Goal: Task Accomplishment & Management: Manage account settings

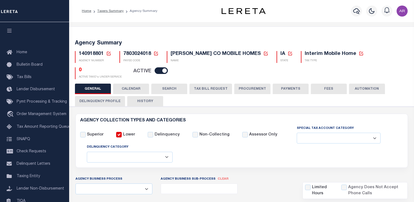
select select
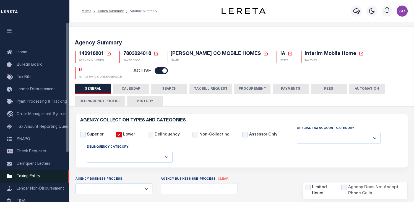
click at [34, 179] on span "Taxing Entity" at bounding box center [29, 177] width 24 height 4
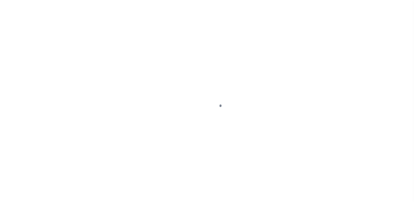
select select
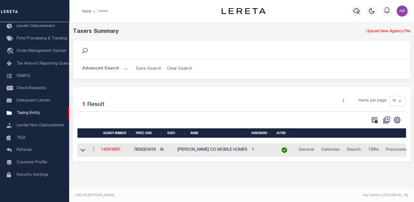
click at [125, 69] on button "Advanced Search" at bounding box center [105, 69] width 46 height 11
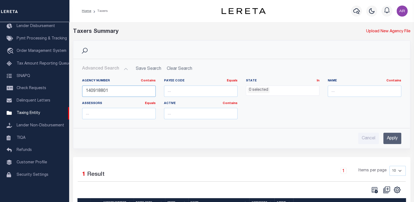
drag, startPoint x: 118, startPoint y: 92, endPoint x: 76, endPoint y: 92, distance: 42.3
click at [76, 92] on div "Agency Number Contains Contains Is 140918801 Payee Code Equals Equals Is Not Eq…" at bounding box center [242, 98] width 336 height 49
click at [313, 33] on div "Taxers Summary" at bounding box center [198, 32] width 251 height 8
click at [104, 92] on input "42101" at bounding box center [119, 91] width 74 height 11
type input "421016940"
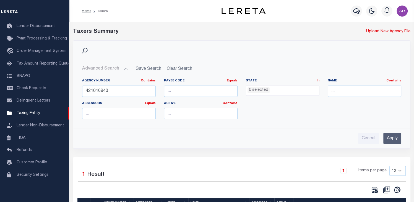
click at [397, 137] on input "Apply" at bounding box center [392, 138] width 18 height 11
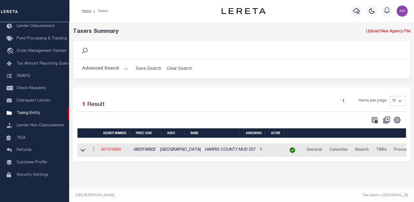
click at [120, 149] on link "421016940" at bounding box center [111, 150] width 20 height 4
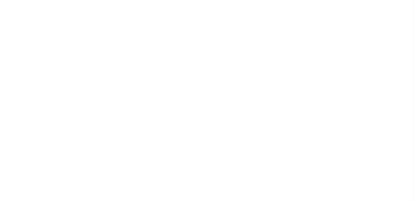
select select
checkbox input "false"
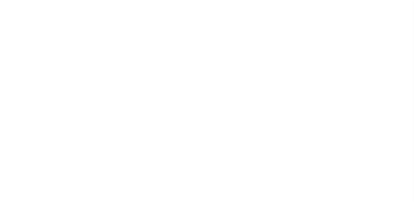
select select "1"
checkbox input "false"
type input "4820199602"
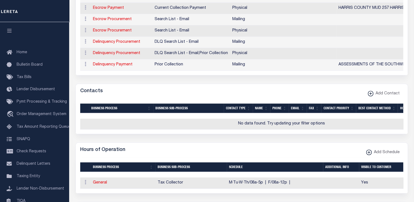
scroll to position [187, 0]
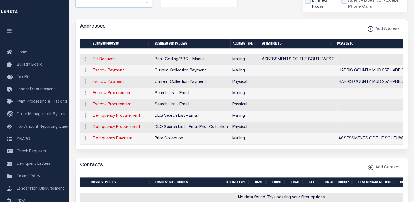
click at [117, 80] on link "Escrow Payment" at bounding box center [108, 82] width 31 height 4
select select "1"
checkbox input "false"
select select
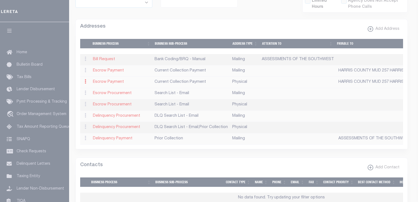
type input "100 COURT STREET"
type input "ELIZABETHTOWN"
select select "NY"
type input "12932"
select select "2"
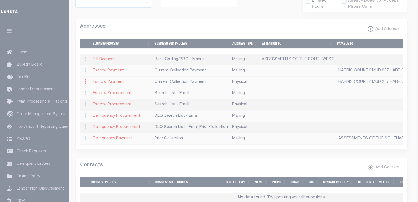
checkbox input "true"
type input "HARRIS COUNTY MUD 257 HARRIS COUNTY"
select select "3"
select select "11"
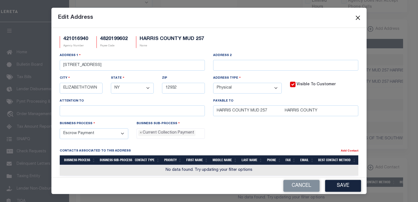
click at [358, 15] on button "Close" at bounding box center [357, 17] width 7 height 7
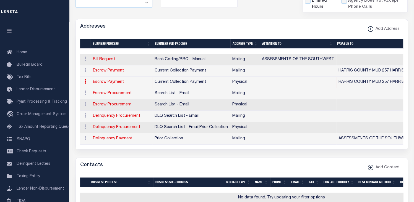
click at [334, 25] on div "Addresses Add Address" at bounding box center [242, 26] width 332 height 15
click at [271, 20] on div "Addresses Add Address" at bounding box center [242, 26] width 332 height 15
drag, startPoint x: 135, startPoint y: 195, endPoint x: 139, endPoint y: 152, distance: 43.3
click at [135, 195] on td "No data found. Try updating your filter options" at bounding box center [281, 198] width 403 height 11
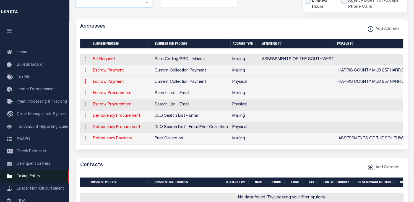
click at [29, 179] on span "Taxing Entity" at bounding box center [29, 177] width 24 height 4
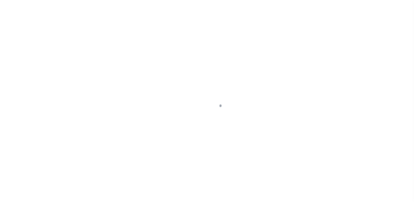
select select
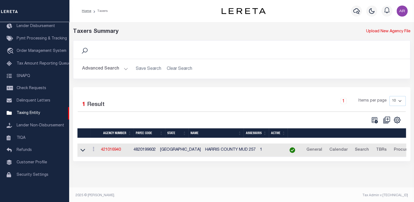
click at [124, 68] on button "Advanced Search" at bounding box center [105, 69] width 46 height 11
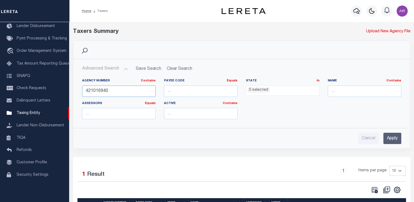
drag, startPoint x: 111, startPoint y: 90, endPoint x: 80, endPoint y: 92, distance: 31.5
click at [80, 92] on div "Agency Number Contains Contains Is 421016940" at bounding box center [119, 90] width 82 height 23
type input "140918801"
click at [391, 137] on input "Apply" at bounding box center [392, 138] width 18 height 11
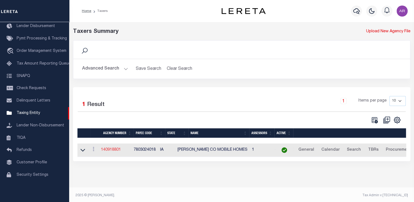
click at [119, 150] on link "140918801" at bounding box center [111, 150] width 20 height 4
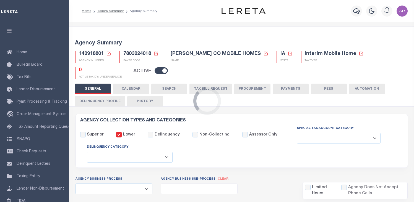
select select
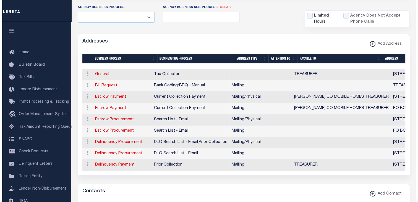
scroll to position [174, 0]
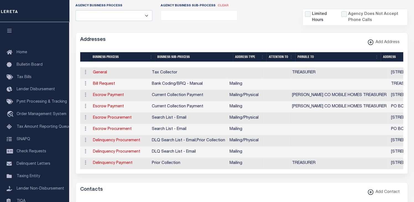
click at [255, 35] on div "Addresses Add Address" at bounding box center [242, 40] width 332 height 15
click at [116, 93] on link "Escrow Payment" at bounding box center [108, 95] width 31 height 4
select select "1"
checkbox input "false"
select select
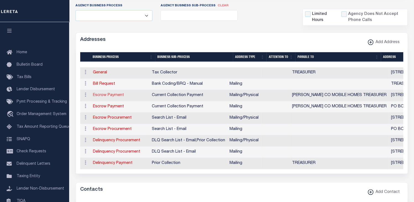
type input "301 N. BUXTON SUITE 102"
type input "INDIANOLA"
select select "IA"
type input "50125"
select select "5"
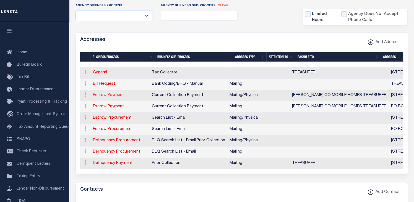
checkbox input "true"
type input "WARREN CO MOBILE HOMES TREASURER"
select select "3"
select select "11"
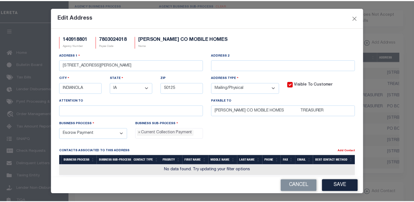
scroll to position [5, 0]
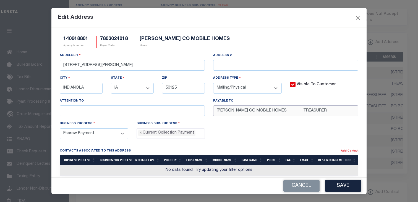
click at [239, 111] on input "WARREN CO MOBILE HOMES TREASURER" at bounding box center [285, 111] width 145 height 11
type input "WARREN COUNTY TREASURER"
click at [344, 184] on button "Save" at bounding box center [343, 186] width 36 height 12
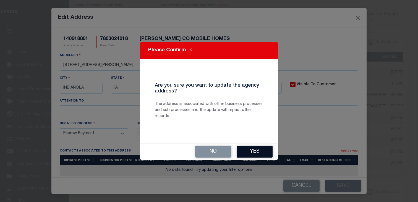
click at [261, 153] on button "Yes" at bounding box center [255, 152] width 36 height 12
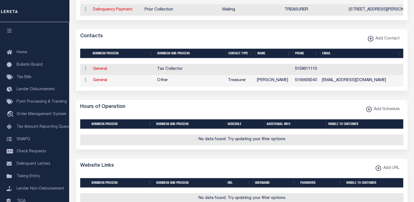
scroll to position [354, 0]
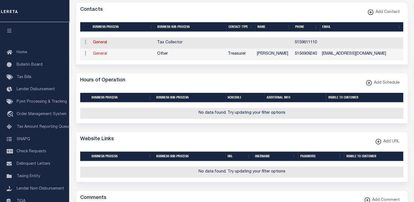
click at [102, 53] on link "General" at bounding box center [100, 54] width 14 height 4
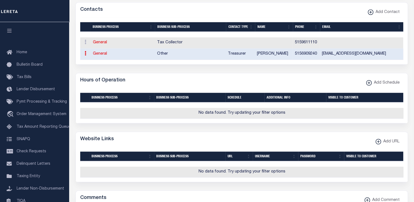
select select "3"
select select "1"
type input "[PERSON_NAME]"
type input "5156909240"
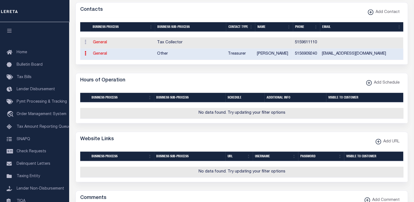
type input "5156909259"
type input "PROPERTYTAX@WARRENCOUNTYIA.GOV"
select select "6"
select select "39"
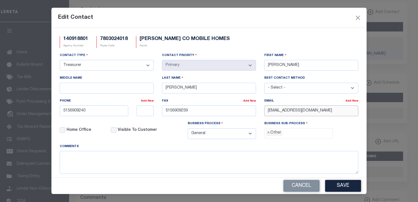
drag, startPoint x: 265, startPoint y: 112, endPoint x: 424, endPoint y: 115, distance: 159.0
click at [414, 115] on html "Home Taxers Summary Agency Summary Profile" at bounding box center [209, 7] width 418 height 723
paste input "ORG"
type input "[EMAIL_ADDRESS][DOMAIN_NAME]"
click at [345, 185] on button "Save" at bounding box center [343, 186] width 36 height 12
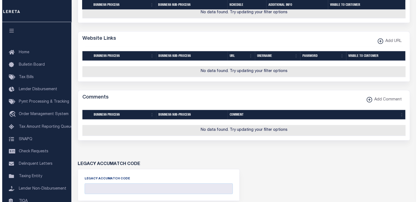
scroll to position [465, 0]
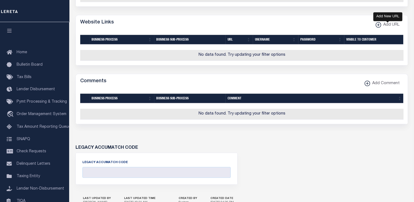
click at [377, 26] on xmlns\ "button" at bounding box center [379, 25] width 6 height 6
select select
checkbox input "true"
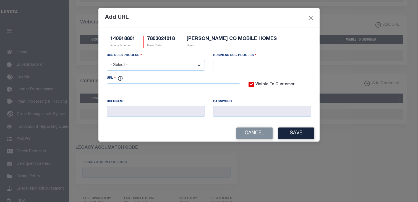
drag, startPoint x: 200, startPoint y: 65, endPoint x: 199, endPoint y: 67, distance: 3.2
click at [200, 65] on select "- Select - All Automation Bill Request Delinquency Payment Delinquency Procurem…" at bounding box center [156, 65] width 98 height 11
select select "6"
click at [107, 61] on select "- Select - All Automation Bill Request Delinquency Payment Delinquency Procurem…" at bounding box center [156, 65] width 98 height 11
click at [221, 64] on input "search" at bounding box center [262, 65] width 95 height 6
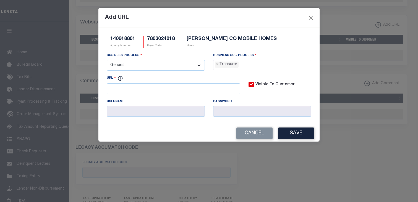
select select "32"
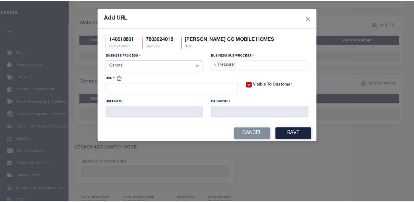
scroll to position [20, 0]
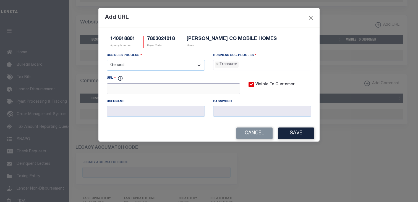
click at [162, 89] on input "URL" at bounding box center [174, 89] width 134 height 11
drag, startPoint x: 259, startPoint y: 21, endPoint x: 261, endPoint y: 33, distance: 12.4
click at [259, 21] on div "Add URL" at bounding box center [208, 18] width 221 height 20
click at [147, 94] on input "https://" at bounding box center [174, 89] width 134 height 11
paste input "www.iowatreasurers.org"
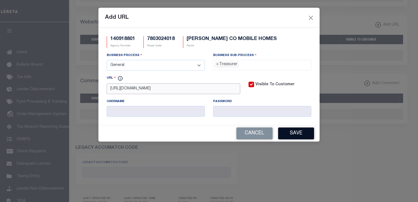
type input "[URL][DOMAIN_NAME]"
click at [302, 134] on button "Save" at bounding box center [296, 134] width 36 height 12
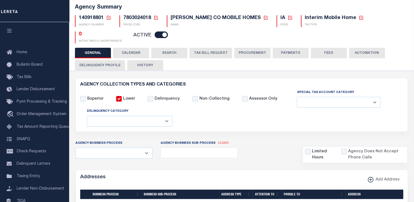
scroll to position [15, 0]
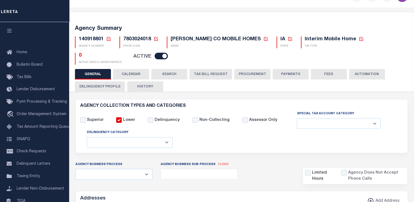
click at [288, 69] on button "PAYMENTS" at bounding box center [291, 74] width 36 height 11
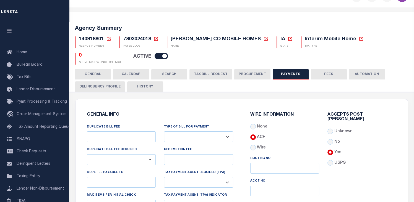
scroll to position [112, 0]
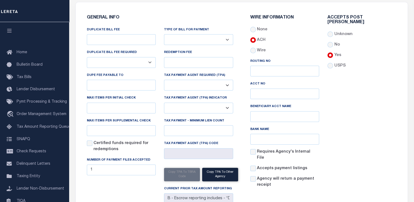
drag, startPoint x: 382, startPoint y: 54, endPoint x: 385, endPoint y: 53, distance: 3.9
click at [382, 54] on div "Accepts Post [PERSON_NAME] Unknown No Yes" at bounding box center [361, 104] width 77 height 178
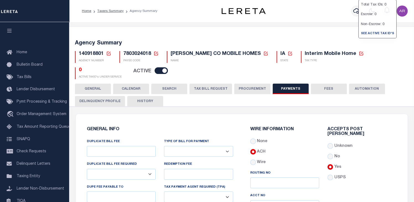
click at [334, 84] on button "FEES" at bounding box center [329, 89] width 36 height 11
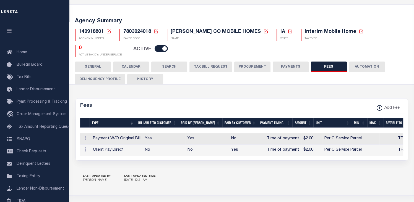
scroll to position [39, 0]
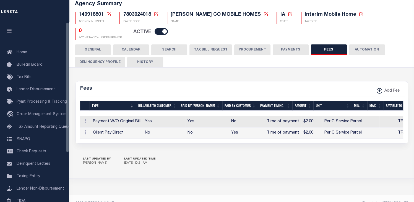
click at [33, 179] on span "Taxing Entity" at bounding box center [29, 177] width 24 height 4
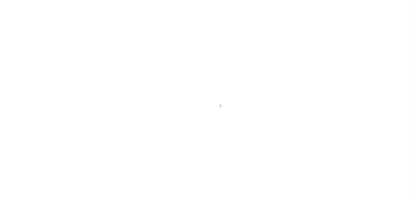
select select
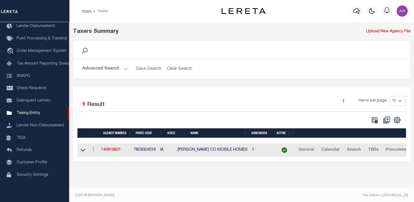
click at [123, 68] on button "Advanced Search" at bounding box center [105, 69] width 46 height 11
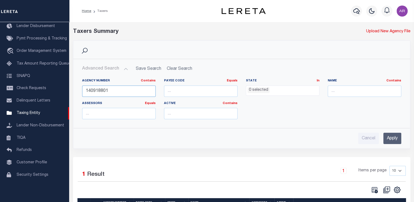
drag, startPoint x: 97, startPoint y: 92, endPoint x: 183, endPoint y: 95, distance: 86.1
click at [183, 95] on div "Agency Number Contains Contains Is 140918801 Payee Code Equals Equals Is Not Eq…" at bounding box center [241, 101] width 327 height 45
type input "140910000"
click at [393, 140] on input "Apply" at bounding box center [392, 138] width 18 height 11
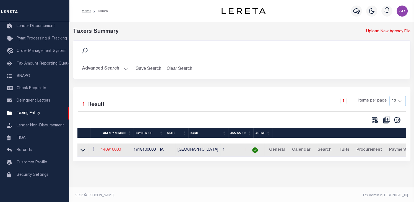
click at [116, 149] on link "140910000" at bounding box center [111, 150] width 20 height 4
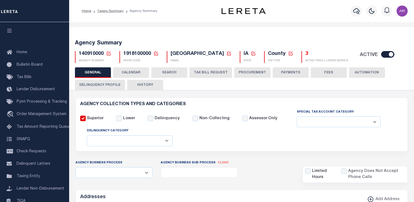
click at [330, 72] on button "FEES" at bounding box center [329, 72] width 36 height 11
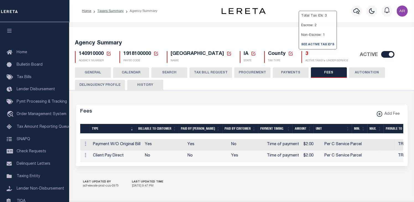
click at [285, 72] on button "PAYMENTS" at bounding box center [291, 72] width 36 height 11
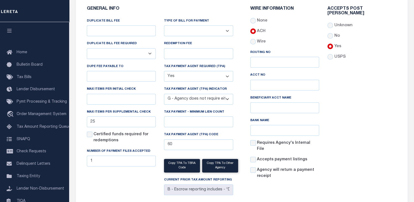
scroll to position [109, 0]
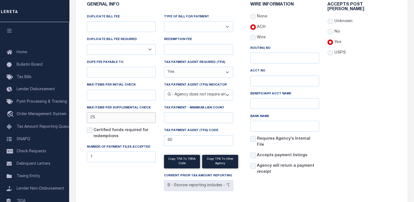
click at [122, 118] on input "25" at bounding box center [121, 118] width 69 height 11
type input "2"
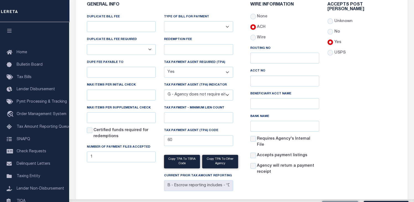
click at [354, 101] on div "Accepts Post [PERSON_NAME] Unknown No Yes" at bounding box center [361, 91] width 77 height 178
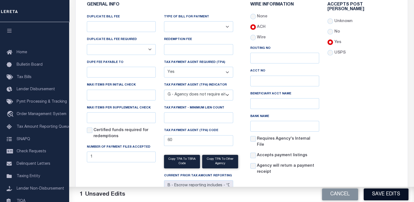
click at [386, 194] on button "Save Edits" at bounding box center [386, 195] width 45 height 12
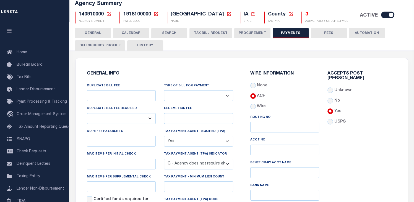
scroll to position [0, 0]
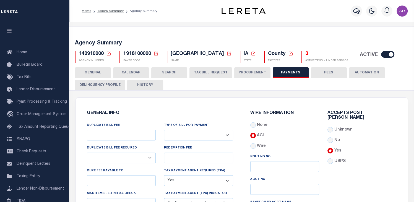
click at [95, 72] on button "GENERAL" at bounding box center [93, 72] width 36 height 11
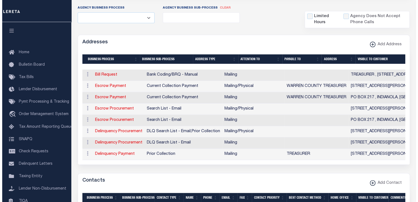
scroll to position [159, 0]
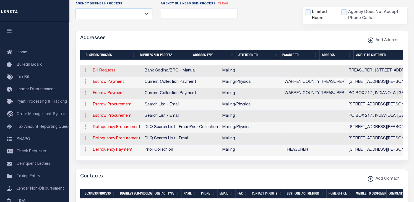
click at [105, 71] on link "Bill Request" at bounding box center [104, 71] width 22 height 4
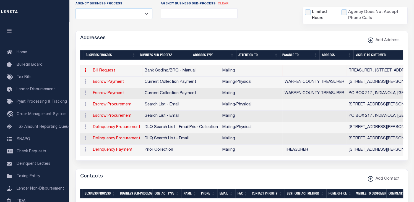
select select "1"
checkbox input "false"
select select
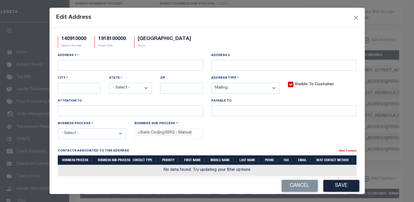
type input "TREASURER"
type input "301 N BUXTON ST STE 102"
type input "INDIANOLA"
select select "IA"
type input "50125-1801"
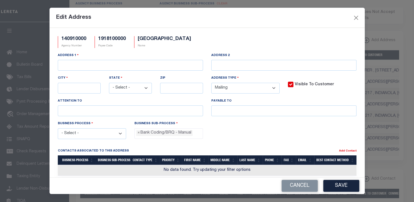
checkbox input "true"
select select "1"
select select "2"
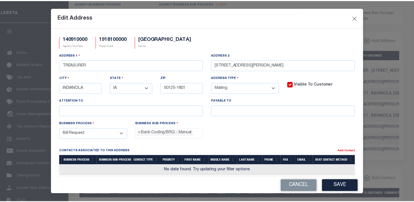
scroll to position [10, 0]
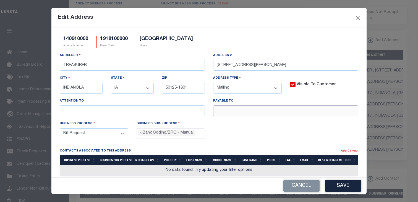
click at [244, 111] on input "text" at bounding box center [285, 111] width 145 height 11
type input "TREASURER"
click at [341, 185] on button "Save" at bounding box center [343, 186] width 36 height 12
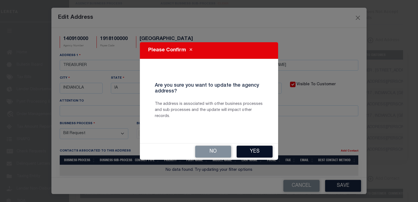
click at [265, 149] on button "Yes" at bounding box center [255, 152] width 36 height 12
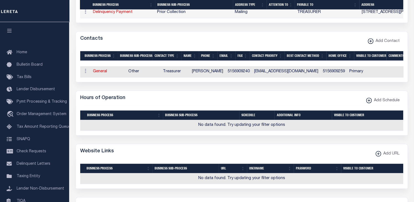
scroll to position [306, 0]
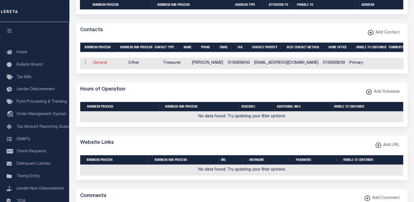
click at [101, 65] on link "General" at bounding box center [100, 63] width 14 height 4
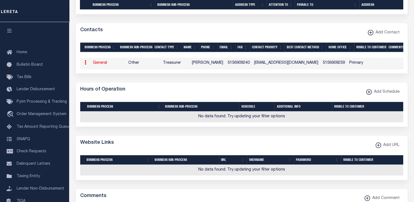
select select "3"
select select "1"
type input "ANDREA"
type input "SEMPLE"
type input "5156909240"
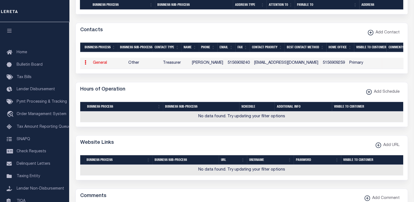
type input "5156909259"
type input "PROPERTYTAX@WARRENCOUNTYIA.GOV"
select select "6"
select select "39"
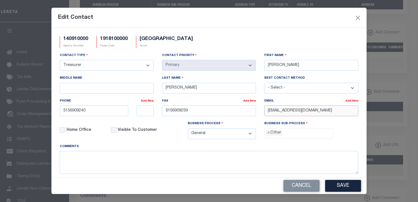
drag, startPoint x: 264, startPoint y: 111, endPoint x: 424, endPoint y: 114, distance: 160.1
click at [414, 114] on html "Home Taxers Summary Agency Summary Profile" at bounding box center [209, 27] width 418 height 667
paste input "ORG"
type input "PROPERTYTAX@WARRENCOUNTYIA.ORG"
click at [338, 186] on button "Save" at bounding box center [343, 186] width 36 height 12
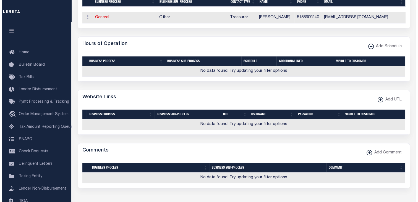
scroll to position [398, 0]
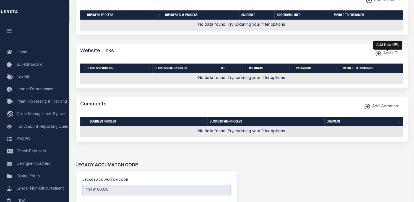
click at [377, 54] on icon "button" at bounding box center [378, 53] width 3 height 1
select select
checkbox input "true"
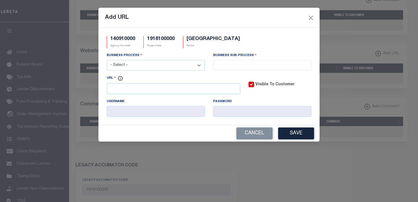
drag, startPoint x: 199, startPoint y: 66, endPoint x: 195, endPoint y: 66, distance: 4.7
click at [199, 66] on select "- Select - All Automation Bill Request Delinquency Payment Delinquency Procurem…" at bounding box center [156, 65] width 98 height 11
select select "6"
click at [107, 61] on select "- Select - All Automation Bill Request Delinquency Payment Delinquency Procurem…" at bounding box center [156, 65] width 98 height 11
click at [225, 65] on input "search" at bounding box center [262, 65] width 95 height 6
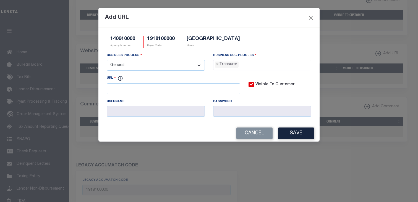
select select "32"
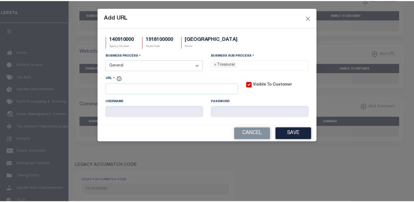
scroll to position [20, 0]
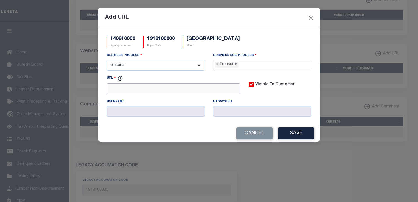
click at [136, 90] on input "URL" at bounding box center [174, 89] width 134 height 11
click at [261, 13] on div "Add URL" at bounding box center [208, 18] width 221 height 20
click at [135, 88] on input "https://" at bounding box center [174, 89] width 134 height 11
paste input "www.iowatreasurers.org"
type input "https://www.iowatreasurers.org"
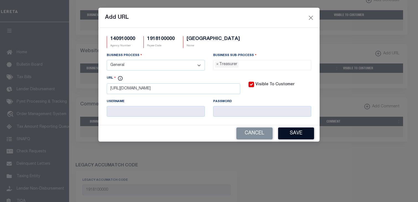
click at [288, 135] on button "Save" at bounding box center [296, 134] width 36 height 12
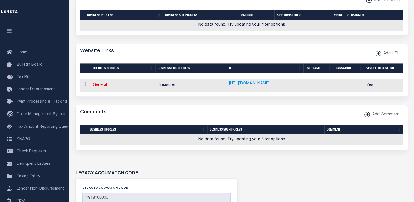
click at [77, 163] on div "LEGACY ACCUMATCH CODE LEGACY ACCUMATCH CODE 1918100000" at bounding box center [241, 187] width 341 height 59
click at [97, 87] on link "General" at bounding box center [100, 85] width 14 height 4
select select "6"
type input "https://www.iowatreasurers.org"
checkbox input "true"
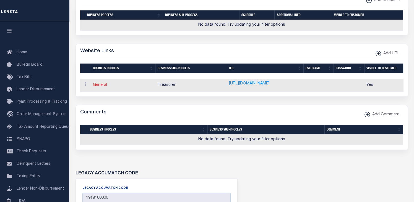
select select "32"
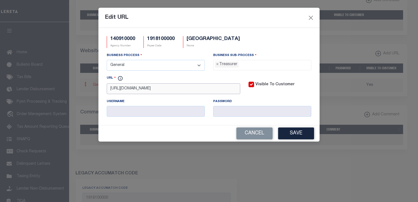
drag, startPoint x: 185, startPoint y: 90, endPoint x: 99, endPoint y: 90, distance: 86.5
click at [99, 90] on div "140910000 Agency Number 1918100000 Payee Code WARREN COUNTY Name Business Proce…" at bounding box center [208, 76] width 221 height 97
click at [311, 16] on button "Close" at bounding box center [310, 17] width 7 height 7
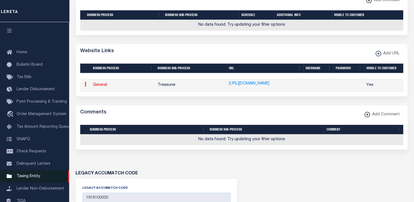
click at [27, 179] on span "Taxing Entity" at bounding box center [29, 177] width 24 height 4
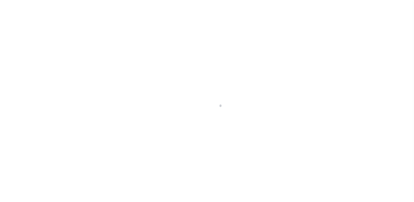
select select
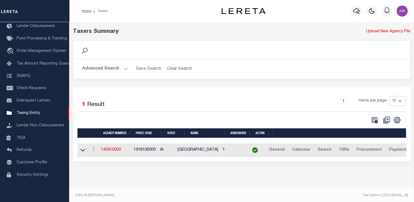
click at [125, 68] on button "Advanced Search" at bounding box center [105, 69] width 46 height 11
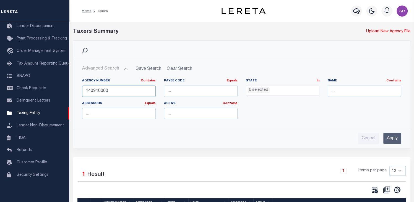
drag, startPoint x: 97, startPoint y: 91, endPoint x: 153, endPoint y: 92, distance: 55.3
click at [153, 92] on input "140910000" at bounding box center [119, 91] width 74 height 11
type input "140911801"
click at [390, 137] on input "Apply" at bounding box center [392, 138] width 18 height 11
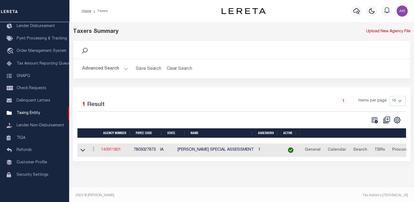
click at [121, 150] on link "140911801" at bounding box center [111, 150] width 20 height 4
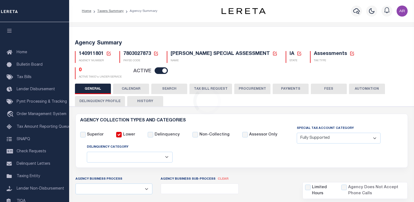
select select "1"
select select
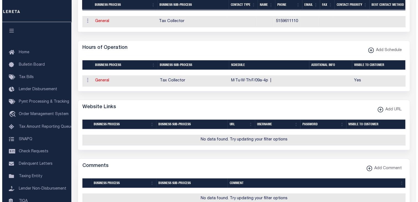
scroll to position [381, 0]
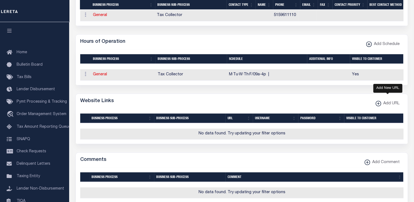
click at [378, 106] on xmlns\ "button" at bounding box center [379, 104] width 6 height 6
select select
checkbox input "true"
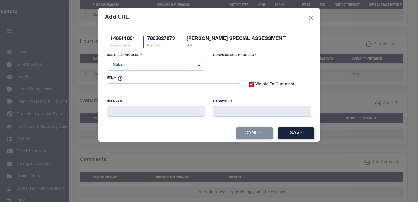
click at [198, 66] on select "- Select - All Automation Bill Request Delinquency Payment Delinquency Procurem…" at bounding box center [156, 65] width 98 height 11
select select "6"
click at [107, 61] on select "- Select - All Automation Bill Request Delinquency Payment Delinquency Procurem…" at bounding box center [156, 65] width 98 height 11
click at [226, 63] on input "search" at bounding box center [262, 65] width 95 height 6
select select "32"
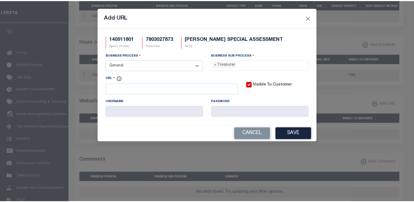
scroll to position [20, 0]
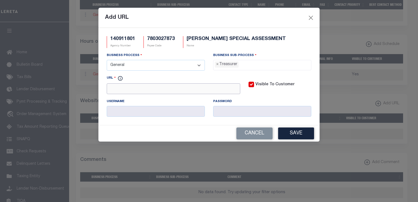
click at [178, 90] on input "URL" at bounding box center [174, 89] width 134 height 11
paste input "[URL][DOMAIN_NAME]"
type input "[URL][DOMAIN_NAME]"
click at [300, 135] on button "Save" at bounding box center [296, 134] width 36 height 12
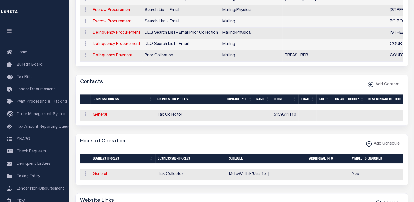
scroll to position [0, 0]
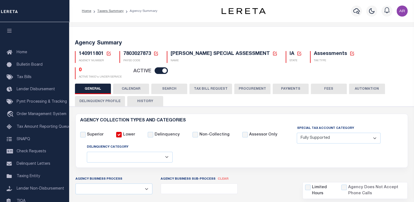
click at [329, 84] on button "FEES" at bounding box center [329, 89] width 36 height 11
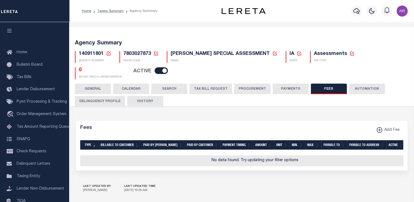
click at [286, 86] on button "PAYMENTS" at bounding box center [291, 89] width 36 height 11
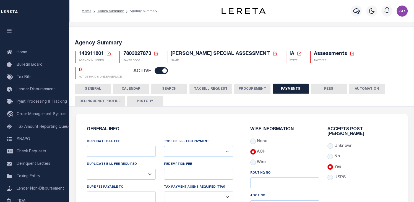
click at [94, 84] on button "GENERAL" at bounding box center [93, 89] width 36 height 11
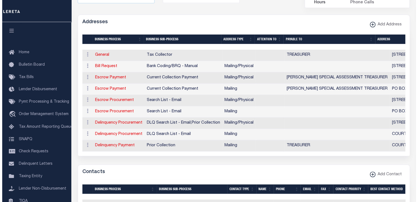
scroll to position [193, 0]
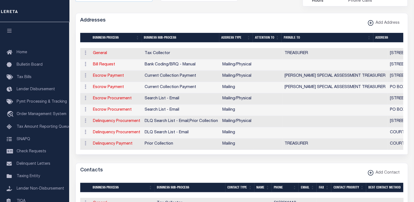
drag, startPoint x: 306, startPoint y: 17, endPoint x: 294, endPoint y: 20, distance: 12.0
click at [306, 17] on div "Addresses Add Address" at bounding box center [242, 20] width 332 height 15
click at [116, 74] on link "Escrow Payment" at bounding box center [108, 76] width 31 height 4
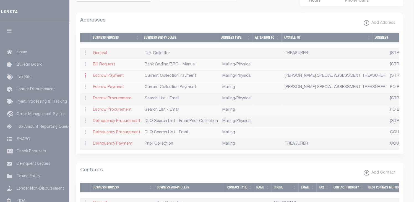
type input "301 N. BUXTON SUITE 102"
type input "INDIANOLA"
select select "IA"
type input "50125"
select select "5"
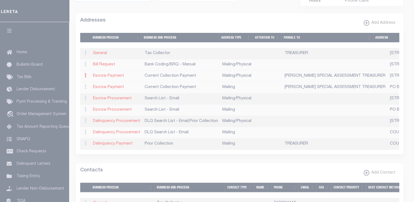
checkbox input "true"
type input "WARREN SPECIAL ASSESSMENT TREASURER"
select select "3"
select select "11"
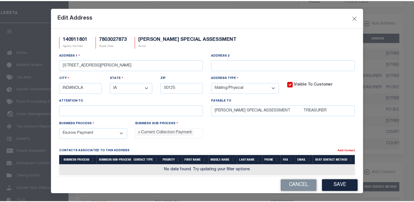
scroll to position [5, 0]
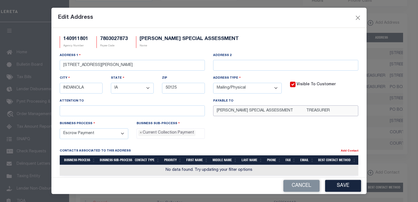
click at [233, 111] on input "WARREN SPECIAL ASSESSMENT TREASURER" at bounding box center [285, 111] width 145 height 11
type input "WARREN COUNTY TREASURER"
click at [352, 186] on button "Save" at bounding box center [343, 186] width 36 height 12
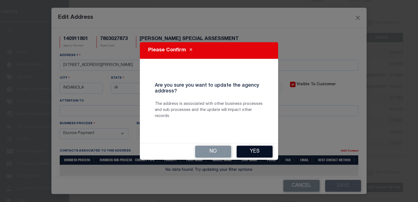
click at [260, 153] on button "Yes" at bounding box center [255, 152] width 36 height 12
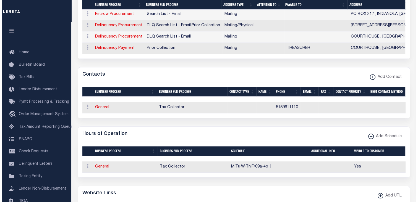
scroll to position [312, 0]
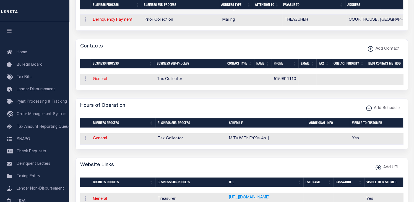
click at [102, 78] on link "General" at bounding box center [100, 79] width 14 height 4
checkbox input "false"
select select
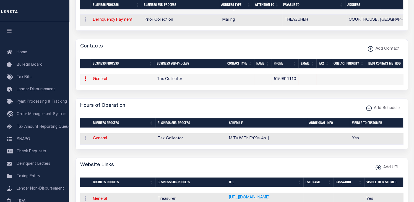
select select
type input "5159611110"
checkbox input "false"
select select "6"
select select "31"
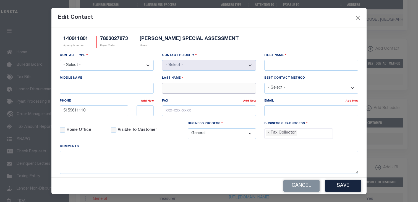
click at [168, 92] on input "Last Name" at bounding box center [209, 88] width 94 height 11
paste input "SEMPLE"
type input "SEMPLE"
click at [280, 67] on input "First Name" at bounding box center [311, 65] width 94 height 11
type input "ANDREA"
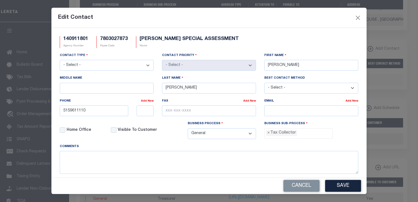
click at [146, 65] on select "- Select - Assessor Clerk Internal Contacts 1 Internal Contacts 2 Internal Cont…" at bounding box center [107, 65] width 94 height 11
select select "3"
click at [60, 61] on select "- Select - Assessor Clerk Internal Contacts 1 Internal Contacts 2 Internal Cont…" at bounding box center [107, 65] width 94 height 11
select select "1"
drag, startPoint x: 300, startPoint y: 17, endPoint x: 127, endPoint y: 97, distance: 190.4
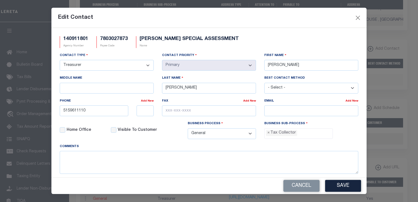
click at [299, 16] on div "Edit Contact" at bounding box center [208, 18] width 315 height 20
drag, startPoint x: 107, startPoint y: 109, endPoint x: 46, endPoint y: 111, distance: 61.7
click at [48, 111] on div "Edit Contact 140911801 Agency Number 7803027873 Payee Code WARREN SPECIAL ASSES…" at bounding box center [209, 101] width 418 height 202
paste input "-690-924"
type input "515-690-9240"
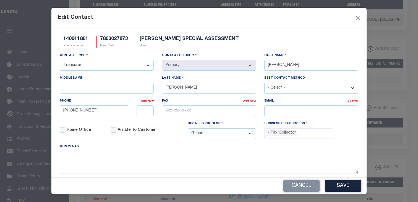
click at [311, 15] on div "Edit Contact" at bounding box center [208, 18] width 315 height 20
click at [163, 113] on input "text" at bounding box center [209, 111] width 94 height 11
paste input "515-690-9259"
type input "515-690-9259"
drag, startPoint x: 298, startPoint y: 22, endPoint x: 296, endPoint y: 57, distance: 34.6
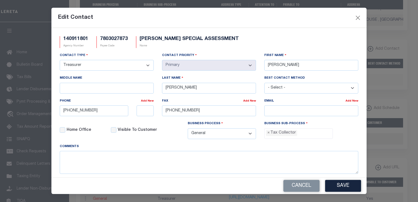
click at [298, 22] on div "Edit Contact" at bounding box center [208, 18] width 315 height 20
click at [274, 111] on input "email" at bounding box center [311, 111] width 94 height 11
paste input "PROPERTYTAX@WARRENCOUNTYIA.ORG"
type input "PROPERTYTAX@WARRENCOUNTYIA.ORG"
click at [241, 168] on textarea at bounding box center [209, 162] width 299 height 23
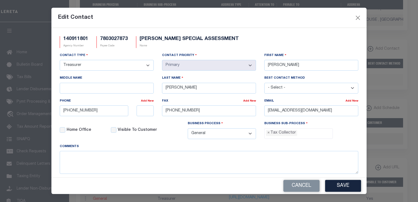
click at [309, 135] on ul "× Tax Collector" at bounding box center [299, 132] width 68 height 7
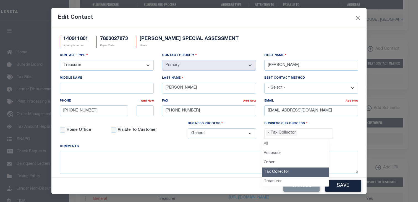
select select
type input "Tax Colle"
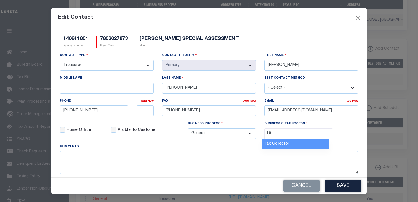
type input "T"
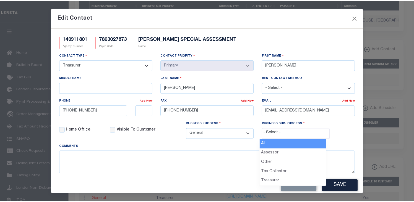
scroll to position [15, 0]
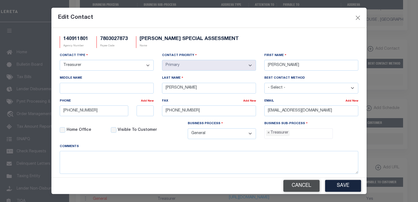
select select "32"
click at [344, 187] on button "Save" at bounding box center [343, 186] width 36 height 12
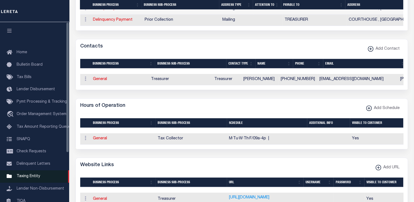
click at [29, 179] on span "Taxing Entity" at bounding box center [29, 177] width 24 height 4
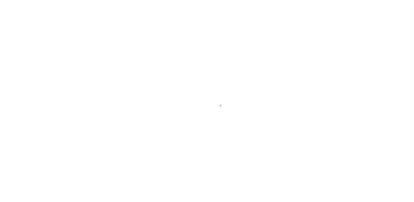
select select
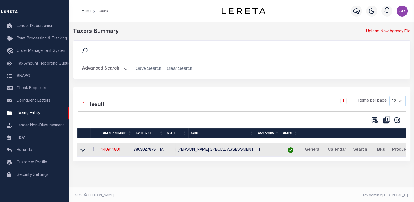
click at [124, 67] on button "Advanced Search" at bounding box center [105, 69] width 46 height 11
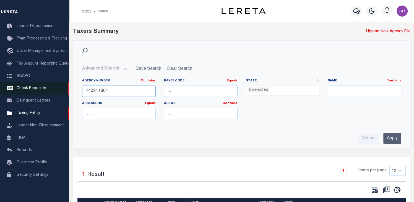
drag, startPoint x: 113, startPoint y: 91, endPoint x: 67, endPoint y: 92, distance: 45.4
click at [67, 92] on div "Home Taxers Profile" at bounding box center [207, 124] width 414 height 248
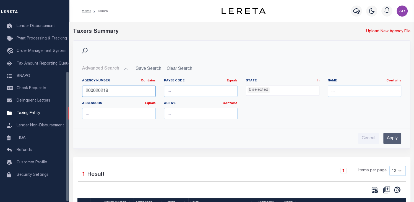
type input "200020219"
click at [392, 137] on input "Apply" at bounding box center [392, 138] width 18 height 11
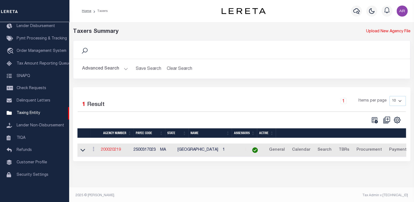
click at [118, 151] on link "200020219" at bounding box center [111, 150] width 20 height 4
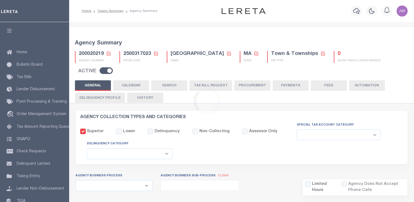
select select
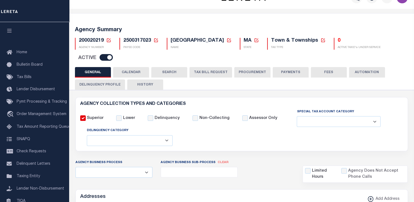
scroll to position [13, 0]
drag, startPoint x: 413, startPoint y: 27, endPoint x: 413, endPoint y: 37, distance: 10.5
click at [413, 37] on div "Agency Summary 200020219 Agency Number Edit Cancel Ok New Agency Number Cancel …" at bounding box center [241, 43] width 347 height 47
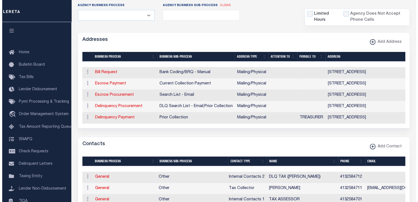
scroll to position [173, 0]
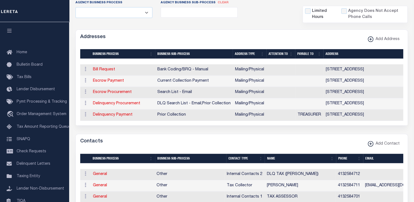
click at [292, 38] on div "Addresses Add Address" at bounding box center [242, 37] width 332 height 15
click at [116, 80] on link "Escrow Payment" at bounding box center [108, 81] width 31 height 4
select select "1"
checkbox input "false"
select select
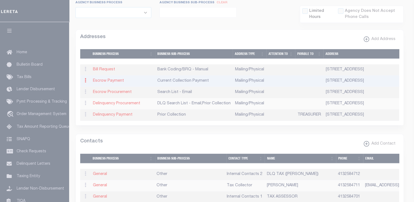
type input "66 SANDISFIELD RD STE 3"
type input "SANDISFIELD"
select select "MA"
type input "01255"
select select "5"
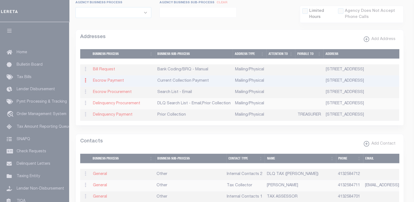
checkbox input "true"
select select "3"
select select "11"
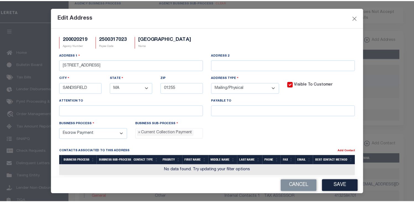
scroll to position [5, 0]
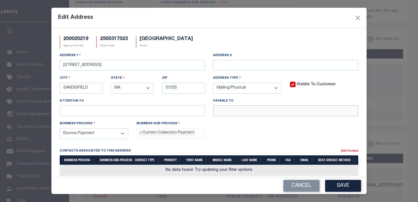
click at [220, 113] on input "text" at bounding box center [285, 111] width 145 height 11
paste input "TOWN OF SANDISFIELD"
type input "TOWN OF SANDISFIELD"
click at [353, 187] on button "Save" at bounding box center [343, 186] width 36 height 12
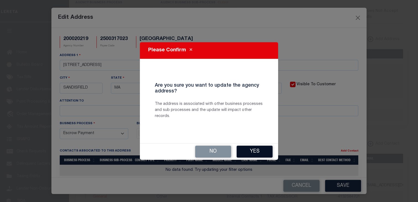
click at [265, 152] on button "Yes" at bounding box center [255, 152] width 36 height 12
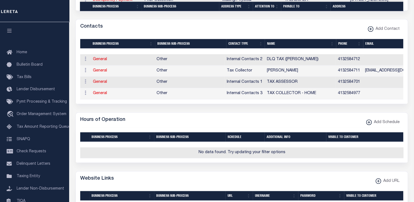
scroll to position [297, 0]
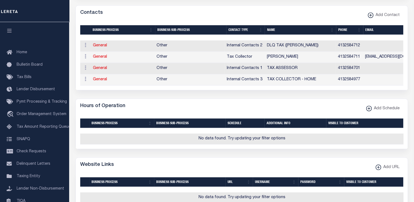
click at [277, 21] on div "Contacts Add Contact" at bounding box center [242, 13] width 332 height 15
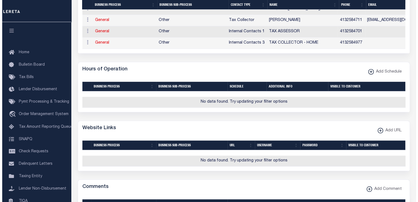
scroll to position [349, 0]
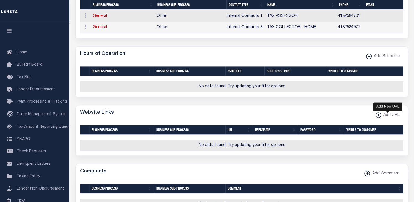
click at [379, 116] on icon "button" at bounding box center [378, 115] width 3 height 1
select select
checkbox input "true"
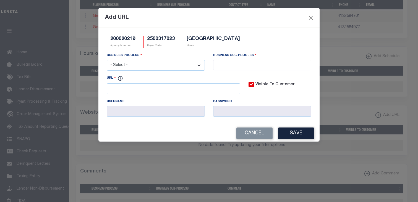
drag, startPoint x: 197, startPoint y: 66, endPoint x: 193, endPoint y: 67, distance: 5.1
click at [197, 66] on select "- Select - All Automation Bill Request Delinquency Payment Delinquency Procurem…" at bounding box center [156, 65] width 98 height 11
select select "6"
click at [107, 61] on select "- Select - All Automation Bill Request Delinquency Payment Delinquency Procurem…" at bounding box center [156, 65] width 98 height 11
click at [223, 65] on input "search" at bounding box center [262, 65] width 95 height 6
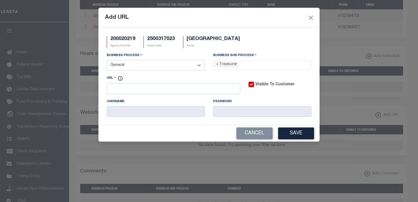
select select "32"
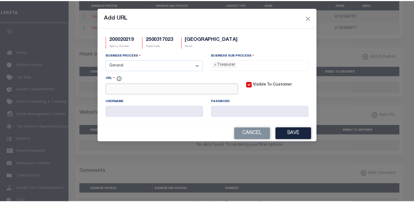
scroll to position [20, 0]
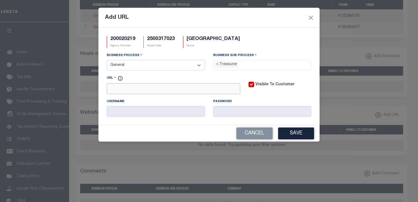
click at [158, 87] on input "URL" at bounding box center [174, 89] width 134 height 11
click at [271, 23] on div "Add URL" at bounding box center [208, 18] width 221 height 20
click at [161, 89] on input "https://" at bounding box center [174, 89] width 134 height 11
paste input "WWW.SANDISFIELDMA.GOV"
type input "https://WWW.SANDISFIELDMA.GOV"
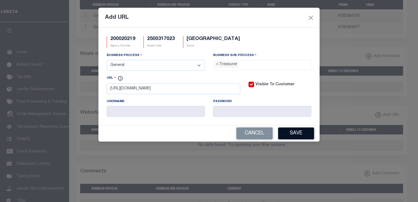
click at [295, 133] on button "Save" at bounding box center [296, 134] width 36 height 12
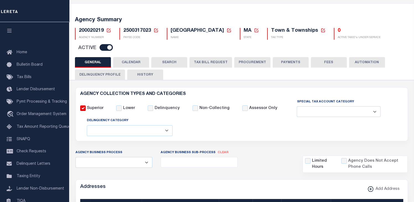
scroll to position [0, 0]
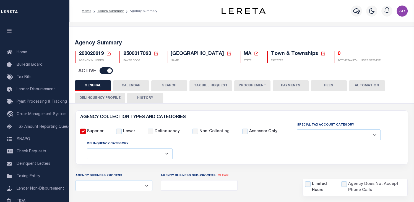
click at [328, 85] on button "FEES" at bounding box center [329, 85] width 36 height 11
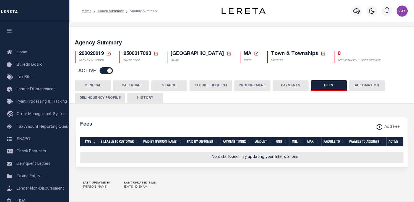
click at [291, 85] on button "PAYMENTS" at bounding box center [291, 85] width 36 height 11
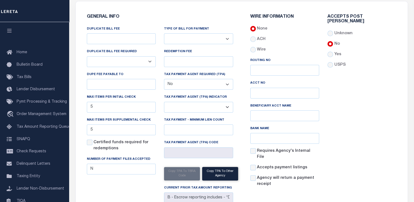
scroll to position [115, 0]
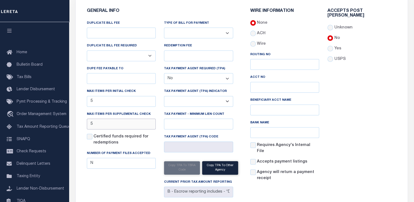
click at [108, 125] on input "5" at bounding box center [121, 124] width 69 height 11
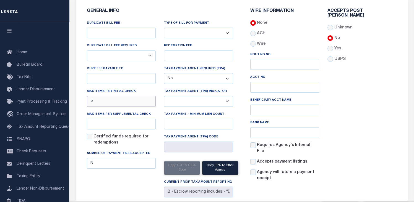
click at [107, 103] on input "5" at bounding box center [121, 101] width 69 height 11
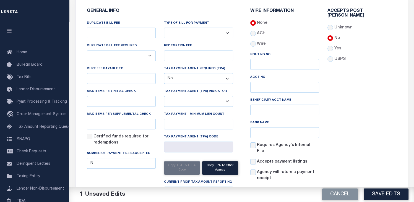
click at [354, 110] on div "Accepts Post Mark Unknown No Yes" at bounding box center [361, 98] width 77 height 178
click at [387, 194] on button "Save Edits" at bounding box center [386, 195] width 45 height 12
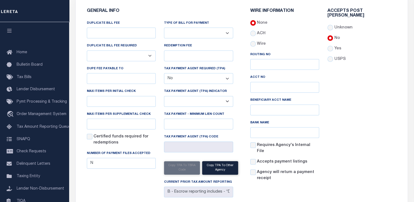
click at [382, 140] on div "Accepts Post Mark Unknown No Yes" at bounding box center [361, 98] width 77 height 178
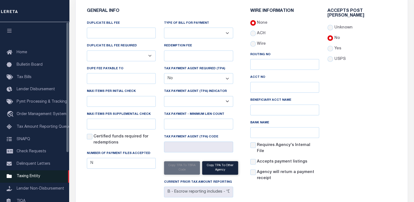
click at [34, 179] on span "Taxing Entity" at bounding box center [29, 177] width 24 height 4
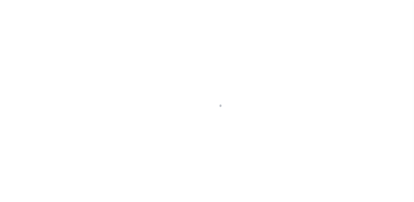
select select
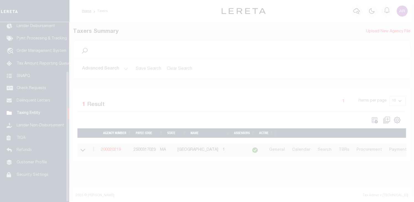
scroll to position [68, 0]
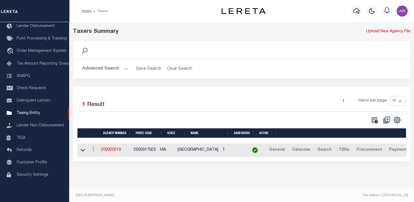
click at [124, 68] on button "Advanced Search" at bounding box center [105, 69] width 46 height 11
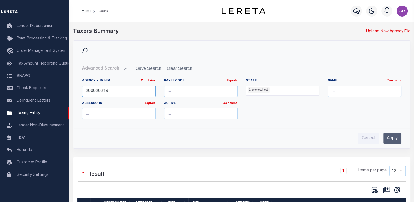
drag, startPoint x: 117, startPoint y: 93, endPoint x: 81, endPoint y: 91, distance: 35.4
click at [81, 91] on div "Agency Number Contains Contains Is 200020219" at bounding box center [119, 90] width 82 height 23
paste input "30"
type input "200020230"
click at [393, 138] on input "Apply" at bounding box center [392, 138] width 18 height 11
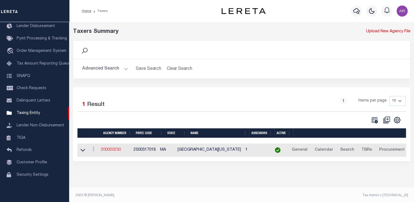
click at [119, 148] on link "200020230" at bounding box center [111, 150] width 20 height 4
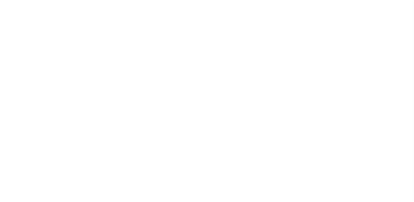
select select
checkbox input "false"
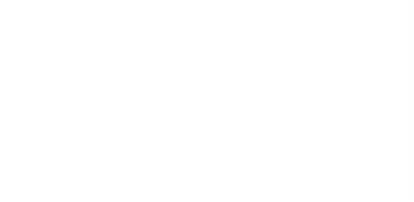
checkbox input "false"
type input "2500317018"
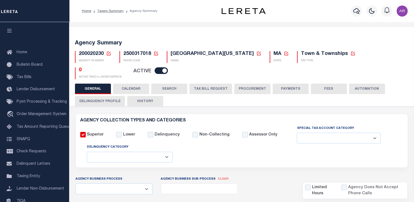
click at [330, 85] on button "FEES" at bounding box center [329, 89] width 36 height 11
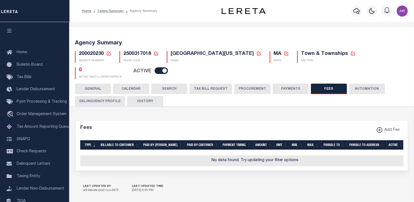
click at [293, 85] on button "PAYMENTS" at bounding box center [291, 89] width 36 height 11
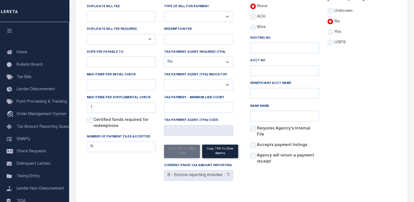
scroll to position [137, 0]
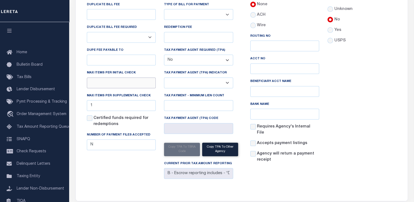
click at [112, 78] on input "text" at bounding box center [121, 83] width 69 height 11
type input "1"
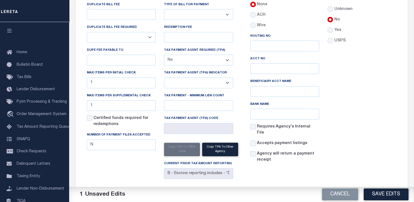
click at [352, 85] on div "Accepts Post [PERSON_NAME] Unknown No Yes" at bounding box center [361, 79] width 77 height 178
click at [380, 194] on button "Save Edits" at bounding box center [386, 195] width 45 height 12
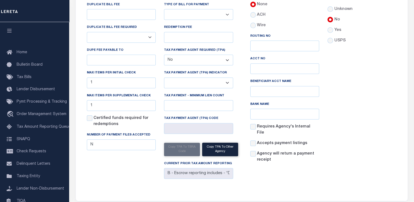
scroll to position [0, 0]
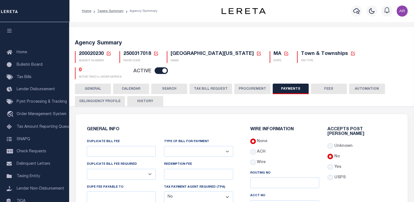
click at [100, 85] on button "GENERAL" at bounding box center [93, 89] width 36 height 11
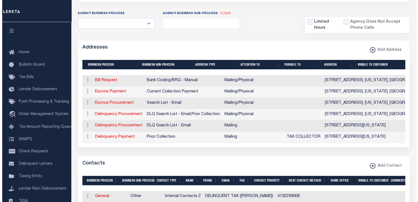
scroll to position [213, 0]
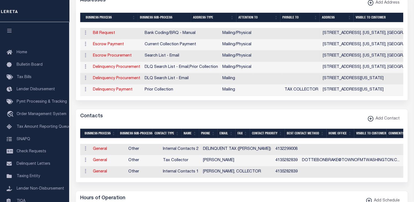
click at [323, 4] on div "Addresses Add Address" at bounding box center [242, 0] width 332 height 15
click at [119, 43] on link "Escrow Payment" at bounding box center [108, 45] width 31 height 4
select select "1"
checkbox input "false"
select select
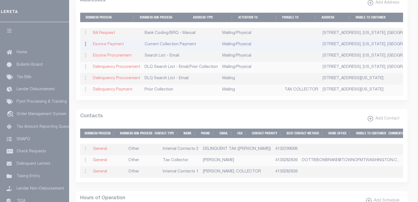
type input "2 PLANTAIN POND ROAD,"
type input "MT. WASHINGTON"
select select "MA"
type input "01258"
select select "5"
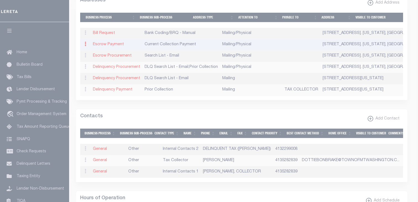
checkbox input "true"
select select "3"
select select "11"
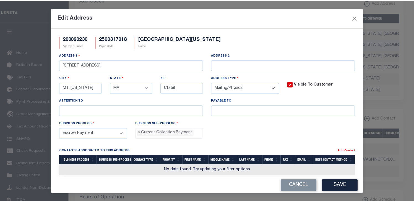
scroll to position [5, 0]
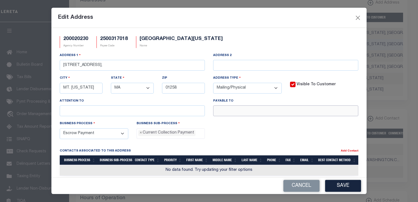
click at [222, 112] on input "text" at bounding box center [285, 111] width 145 height 11
paste input "TOWN OF MOUNT WASHINGTON"
type input "TOWN OF MOUNT WASHINGTON"
click at [346, 183] on button "Save" at bounding box center [343, 186] width 36 height 12
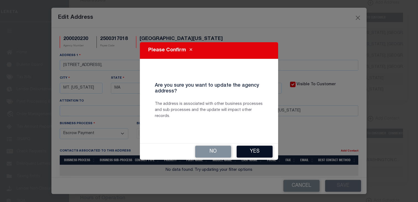
click at [263, 147] on button "Yes" at bounding box center [255, 152] width 36 height 12
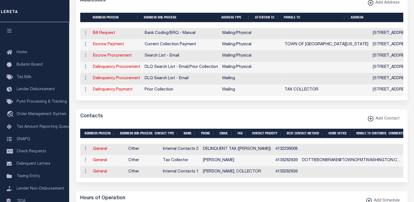
click at [74, 187] on div "AGENCY COLLECTION TYPES AND CATEGORIES Superior Lower Delinquency Non-Collectin…" at bounding box center [241, 168] width 347 height 549
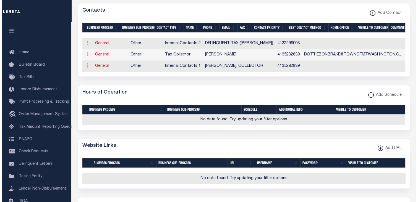
scroll to position [324, 0]
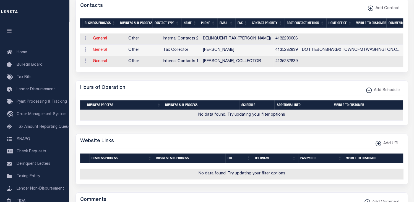
click at [104, 49] on link "General" at bounding box center [100, 50] width 14 height 4
checkbox input "false"
select select
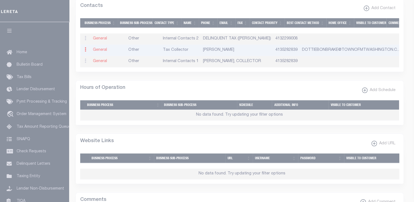
select select "2"
select select "1"
type input "DOROTHY"
type input "BONBRAKE"
type input "4135282839"
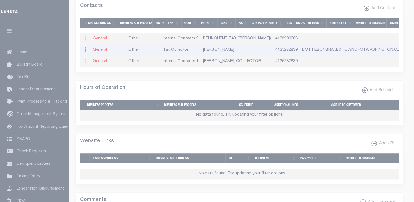
type input "4135282839"
type input "DOTTIEBONBRAKE@TOWNOFMTWASHINGTON.COM"
select select "6"
select select "39"
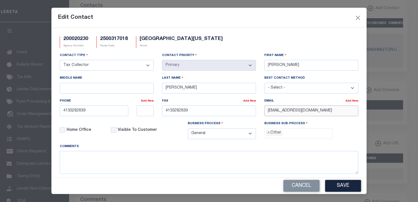
scroll to position [0, 15]
drag, startPoint x: 265, startPoint y: 111, endPoint x: 424, endPoint y: 117, distance: 158.5
click at [414, 117] on html "Home Taxers Summary Agency Summary Profile" at bounding box center [209, 20] width 418 height 689
paste input "MOUNTWASHINGTON-MA.GOV"
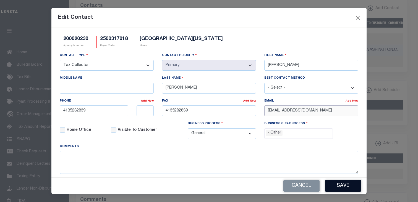
type input "DOTTIEBONBRAKE@MOUNTWASHINGTON-MA.GOV"
click at [356, 185] on button "Save" at bounding box center [343, 186] width 36 height 12
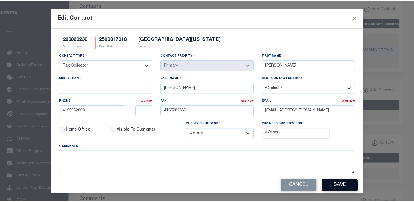
scroll to position [0, 0]
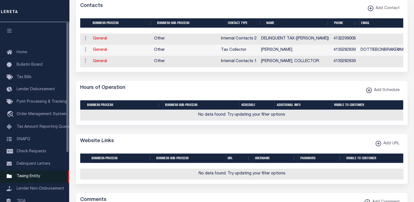
click at [34, 179] on span "Taxing Entity" at bounding box center [29, 177] width 24 height 4
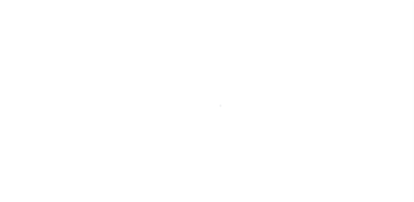
select select
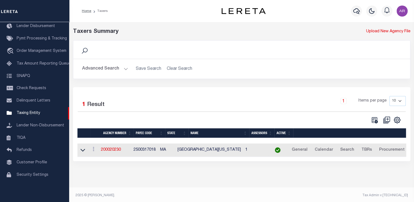
click at [124, 68] on button "Advanced Search" at bounding box center [105, 69] width 46 height 11
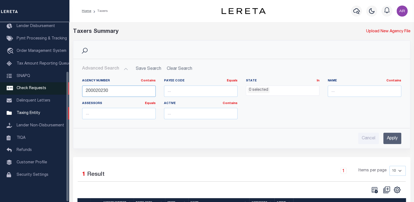
drag, startPoint x: 116, startPoint y: 92, endPoint x: 69, endPoint y: 89, distance: 47.4
click at [69, 89] on div "Home Taxers Profile" at bounding box center [207, 124] width 414 height 248
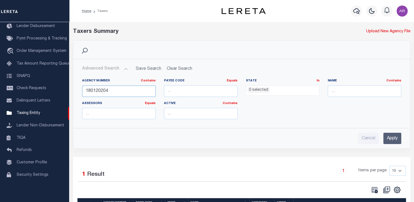
type input "180120204"
click at [394, 139] on input "Apply" at bounding box center [392, 138] width 18 height 11
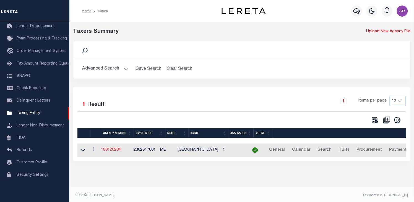
click at [121, 151] on link "180120204" at bounding box center [111, 150] width 20 height 4
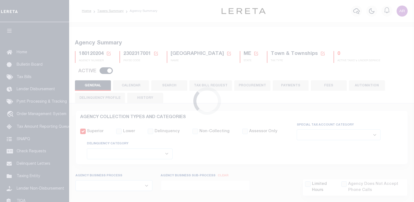
select select
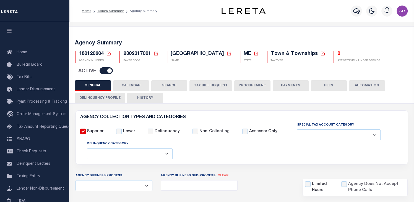
click at [393, 38] on div "Agency Summary 180120204 Agency Number Edit Cancel Ok New Agency Number Cancel …" at bounding box center [241, 56] width 347 height 47
click at [327, 86] on button "FEES" at bounding box center [329, 85] width 36 height 11
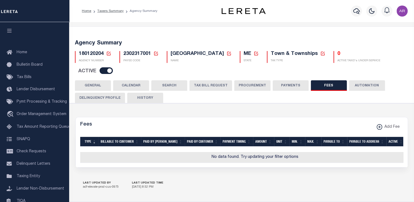
click at [292, 85] on button "PAYMENTS" at bounding box center [291, 85] width 36 height 11
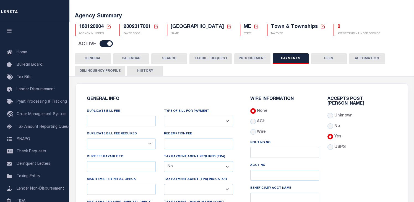
scroll to position [4, 0]
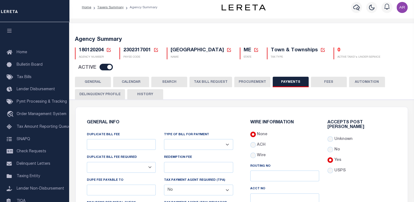
click at [97, 81] on button "GENERAL" at bounding box center [93, 82] width 36 height 11
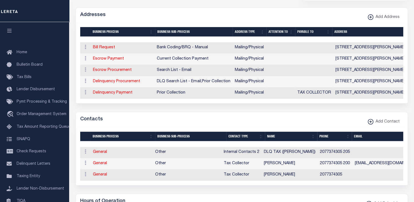
scroll to position [196, 0]
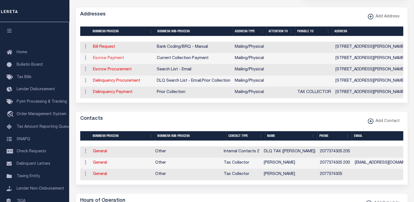
click at [116, 57] on link "Escrow Payment" at bounding box center [108, 58] width 31 height 4
select select "1"
checkbox input "false"
select select
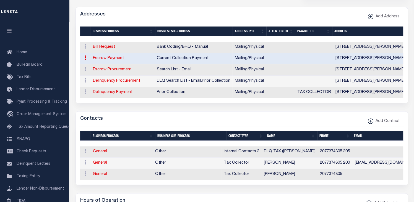
type input "[STREET_ADDRESS][PERSON_NAME]"
type input "[GEOGRAPHIC_DATA]"
select select "ME"
type input "04357-1336"
select select "5"
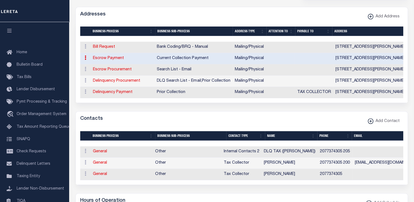
checkbox input "true"
select select "3"
select select "11"
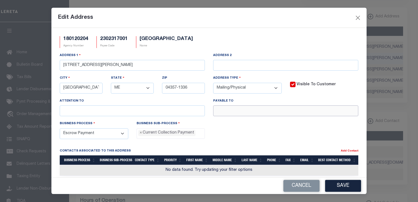
click at [224, 111] on input "text" at bounding box center [285, 111] width 145 height 11
paste input "TAX COLLECTOR"
type input "TAX COLLECTOR"
click at [352, 187] on button "Save" at bounding box center [343, 186] width 36 height 12
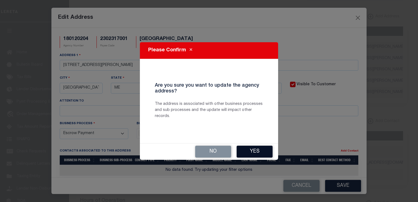
click at [267, 150] on button "Yes" at bounding box center [255, 152] width 36 height 12
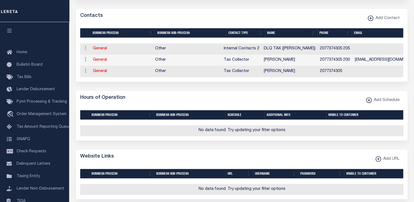
scroll to position [302, 0]
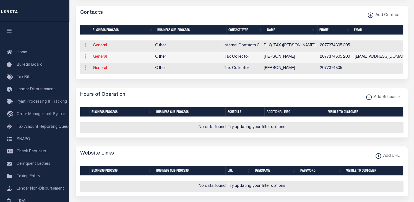
click at [104, 59] on link "General" at bounding box center [100, 57] width 14 height 4
checkbox input "false"
select select
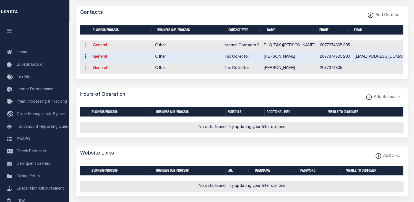
select select "2"
select select "1"
type input "LAURIE"
type input "BOUCHER"
type input "2077374305"
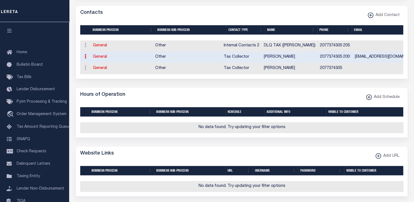
type input "200"
type input "2077374306"
type input "TAXCOLLECTOR@RICHMONDMAINE.COM"
select select "6"
select select "39"
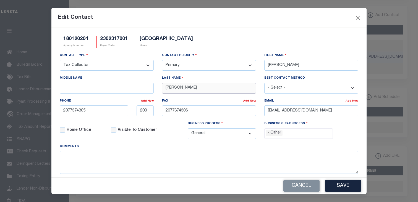
drag, startPoint x: 192, startPoint y: 88, endPoint x: 153, endPoint y: 87, distance: 38.7
click at [153, 87] on div "Contact Type - Select - Assessor Clerk Internal Contacts 1 Internal Contacts 2 …" at bounding box center [209, 98] width 307 height 91
paste input "CHANDL"
type input "CHANDLER"
drag, startPoint x: 290, startPoint y: 65, endPoint x: 249, endPoint y: 65, distance: 40.1
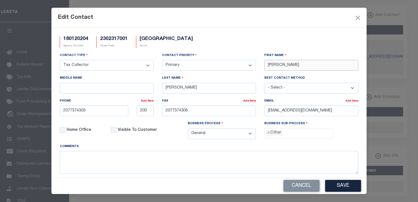
click at [249, 65] on div "Contact Type - Select - Assessor Clerk Internal Contacts 1 Internal Contacts 2 …" at bounding box center [209, 98] width 307 height 91
type input "JAMES"
drag, startPoint x: 274, startPoint y: 12, endPoint x: 272, endPoint y: 27, distance: 15.4
click at [274, 12] on div "Edit Contact" at bounding box center [208, 18] width 315 height 20
click at [95, 111] on input "2077374305" at bounding box center [94, 111] width 69 height 11
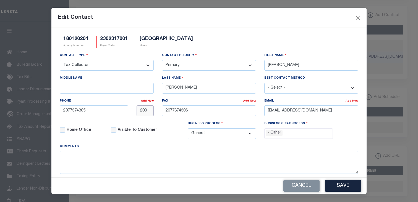
type input "207-737-4305"
click at [147, 113] on input "200" at bounding box center [145, 111] width 17 height 11
type input "202"
click at [304, 21] on div "Edit Contact" at bounding box center [208, 18] width 315 height 20
click at [280, 20] on div "Edit Contact" at bounding box center [208, 18] width 315 height 20
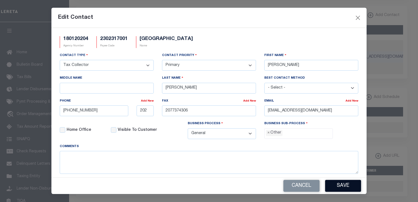
click at [344, 186] on button "Save" at bounding box center [343, 186] width 36 height 12
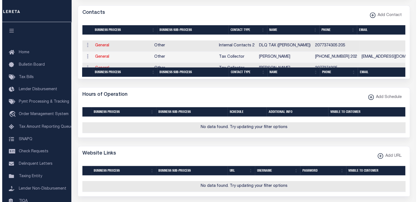
scroll to position [406, 0]
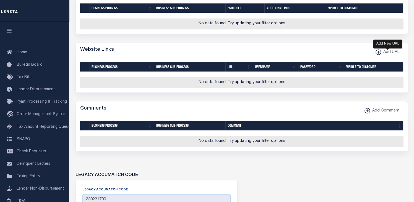
click at [379, 55] on xmlns\ "button" at bounding box center [379, 52] width 6 height 6
select select
checkbox input "true"
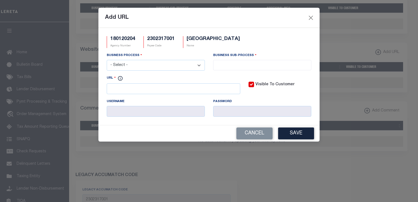
drag, startPoint x: 198, startPoint y: 64, endPoint x: 195, endPoint y: 67, distance: 4.1
click at [198, 64] on select "- Select - All Automation Bill Request Delinquency Payment Delinquency Procurem…" at bounding box center [156, 65] width 98 height 11
select select "6"
click at [107, 61] on select "- Select - All Automation Bill Request Delinquency Payment Delinquency Procurem…" at bounding box center [156, 65] width 98 height 11
click at [224, 65] on input "search" at bounding box center [262, 65] width 95 height 6
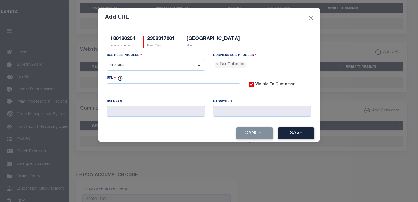
select select "31"
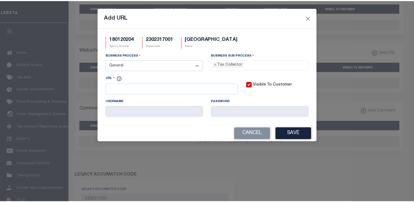
scroll to position [15, 0]
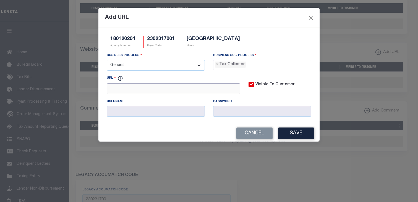
click at [160, 88] on input "URL" at bounding box center [174, 89] width 134 height 11
drag, startPoint x: 267, startPoint y: 18, endPoint x: 224, endPoint y: 77, distance: 73.5
click at [267, 18] on div "Add URL" at bounding box center [208, 18] width 221 height 20
click at [136, 91] on input "https://" at bounding box center [174, 89] width 134 height 11
paste input "www.richmondmaine.com"
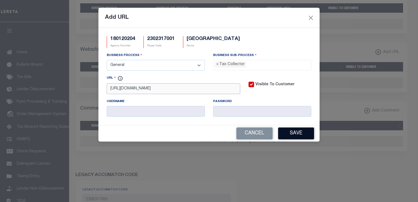
type input "https://www.richmondmaine.com"
click at [307, 132] on button "Save" at bounding box center [296, 134] width 36 height 12
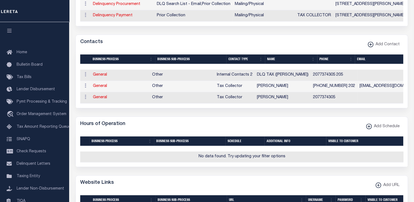
scroll to position [309, 0]
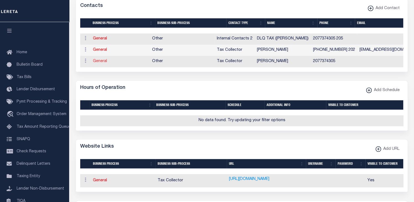
click at [101, 63] on link "General" at bounding box center [100, 61] width 14 height 4
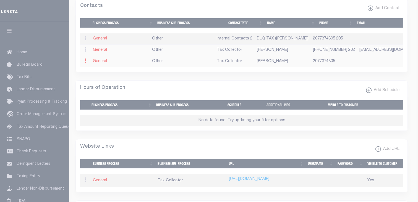
select select "2"
type input "SHARON"
type input "WOODWARD"
type input "2077374305"
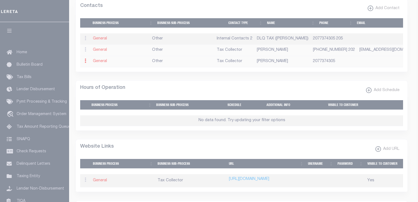
select select "6"
select select "39"
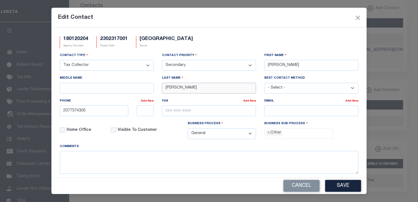
drag, startPoint x: 189, startPoint y: 89, endPoint x: 160, endPoint y: 89, distance: 28.5
click at [160, 89] on div "Last Name WOODWARD" at bounding box center [209, 86] width 102 height 23
paste input "PHELPS"
type input "PHELPS"
drag, startPoint x: 291, startPoint y: 66, endPoint x: 250, endPoint y: 65, distance: 40.9
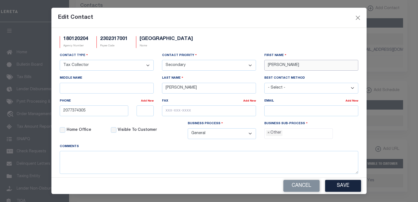
click at [250, 65] on div "Contact Type - Select - Assessor Clerk Internal Contacts 1 Internal Contacts 2 …" at bounding box center [209, 98] width 307 height 91
type input "TERRY"
drag, startPoint x: 281, startPoint y: 19, endPoint x: 291, endPoint y: 35, distance: 18.7
click at [281, 19] on div "Edit Contact" at bounding box center [208, 18] width 315 height 20
click at [242, 161] on textarea at bounding box center [209, 162] width 299 height 23
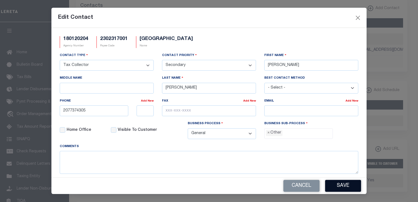
click at [340, 187] on button "Save" at bounding box center [343, 186] width 36 height 12
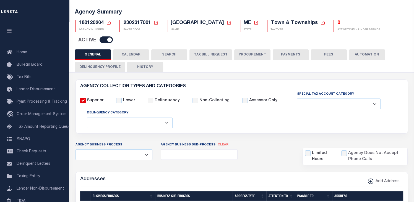
scroll to position [0, 0]
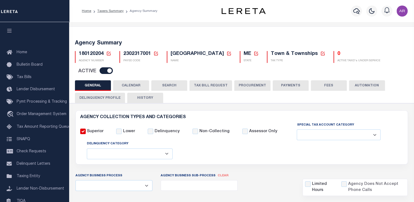
click at [294, 84] on button "PAYMENTS" at bounding box center [291, 85] width 36 height 11
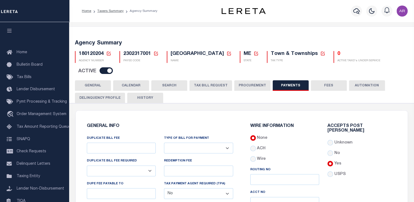
click at [333, 83] on button "FEES" at bounding box center [329, 85] width 36 height 11
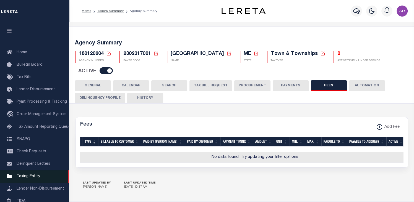
click at [33, 179] on span "Taxing Entity" at bounding box center [29, 177] width 24 height 4
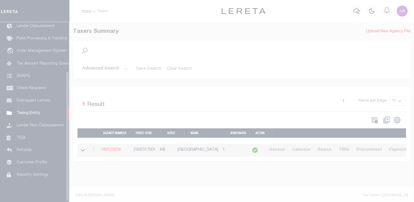
scroll to position [68, 0]
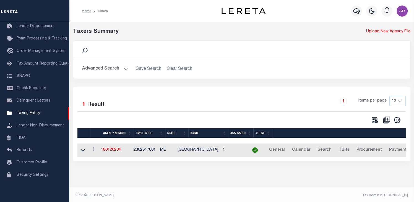
click at [402, 10] on img "button" at bounding box center [402, 11] width 11 height 11
click at [384, 40] on span "Sign out" at bounding box center [380, 39] width 16 height 4
